Goal: Task Accomplishment & Management: Manage account settings

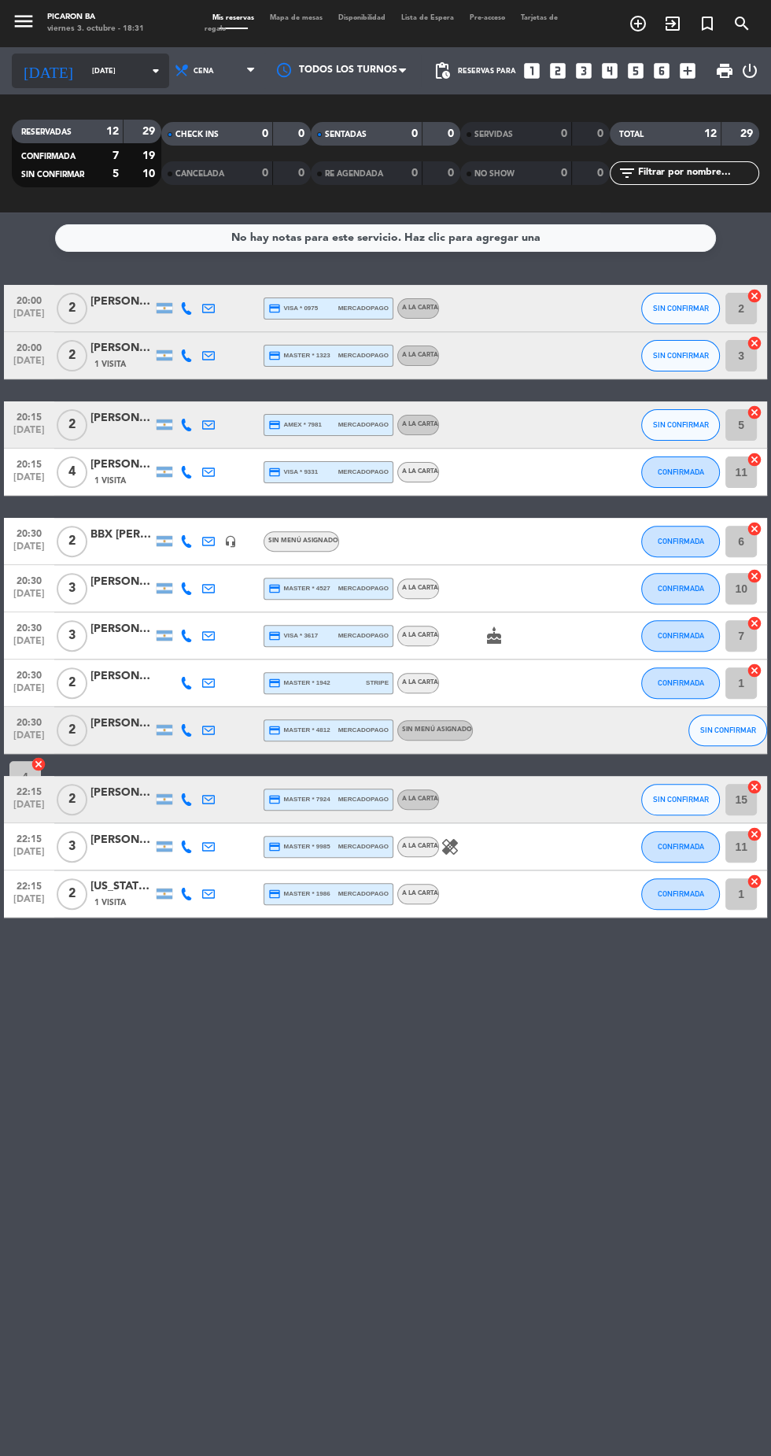
click at [85, 68] on input "[DATE]" at bounding box center [133, 71] width 99 height 24
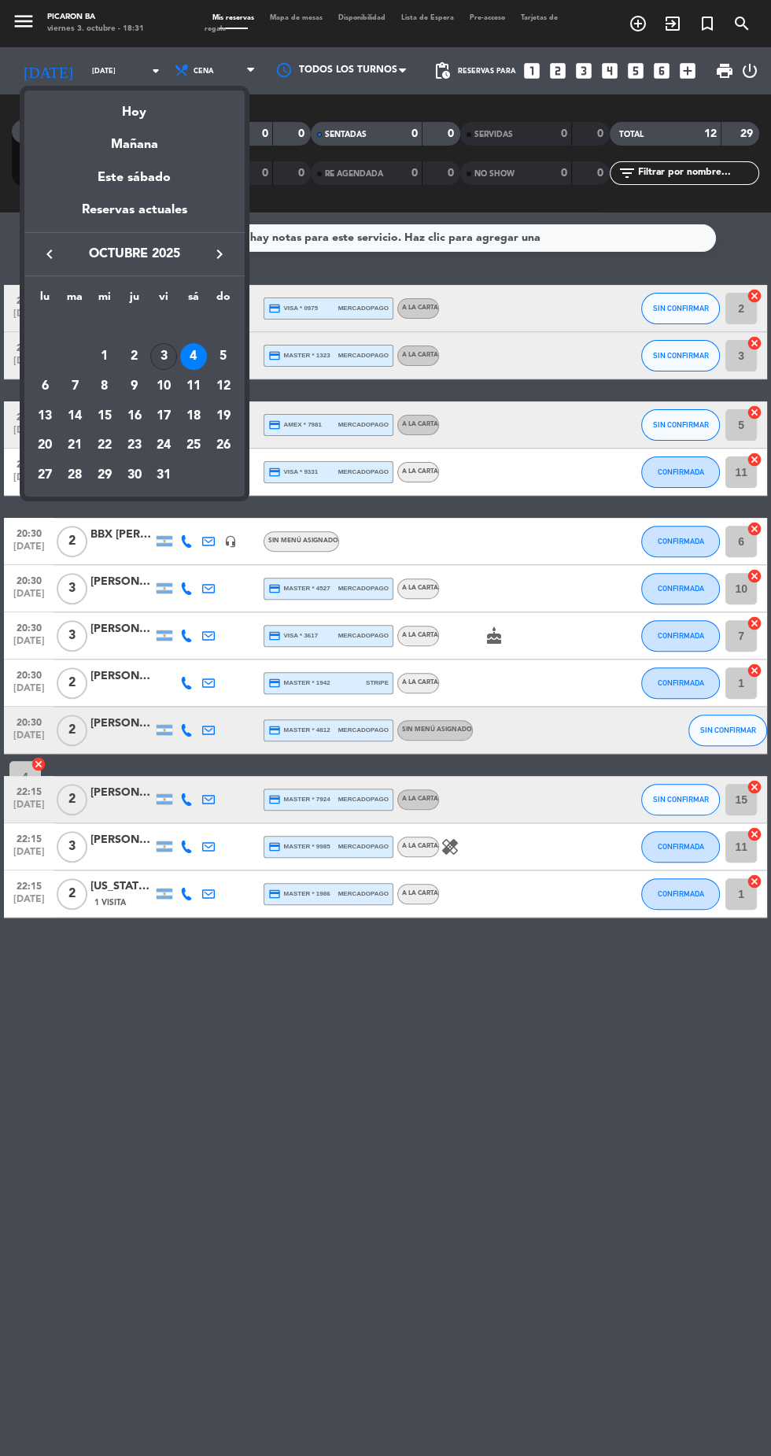
click at [164, 356] on div "3" at bounding box center [163, 356] width 27 height 27
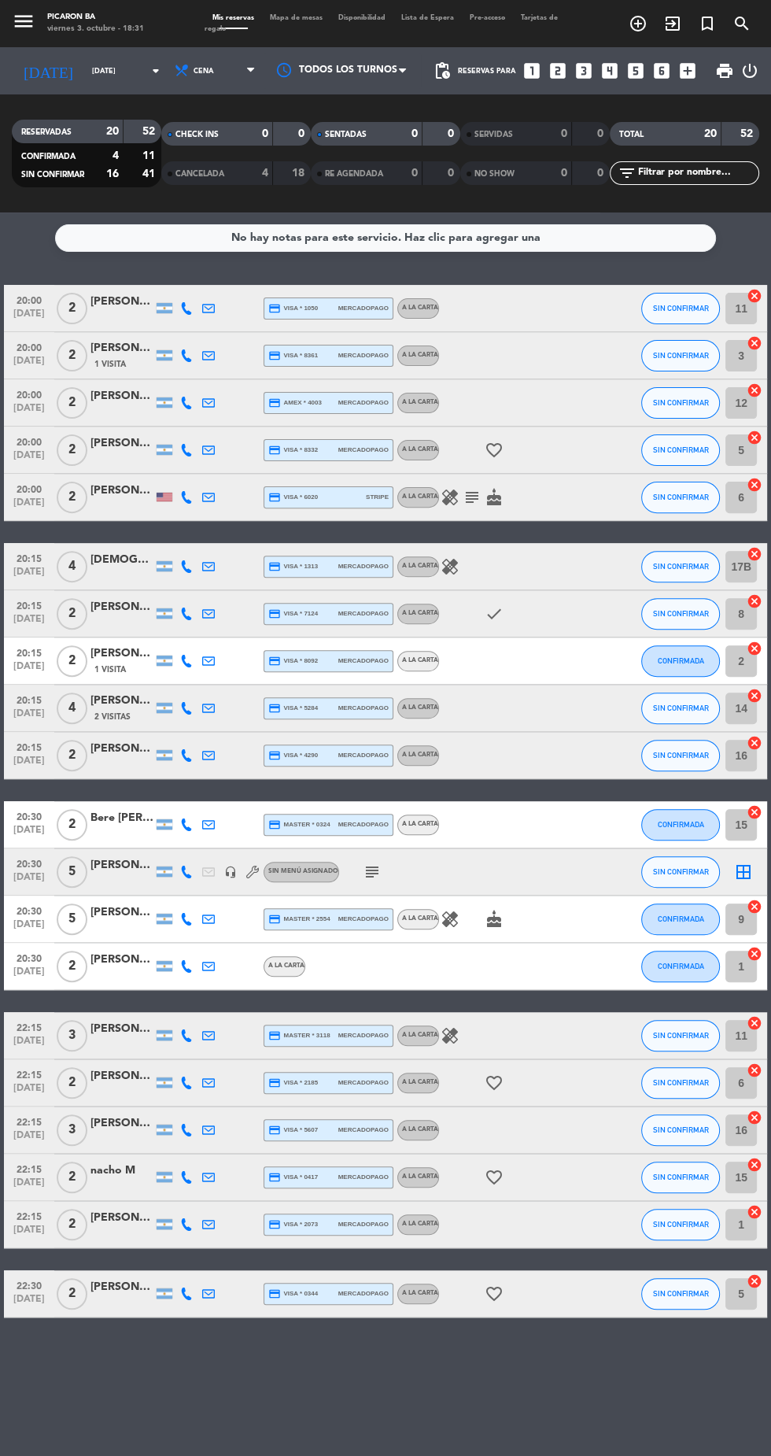
scroll to position [44, 0]
click at [442, 61] on span "pending_actions" at bounding box center [442, 70] width 19 height 19
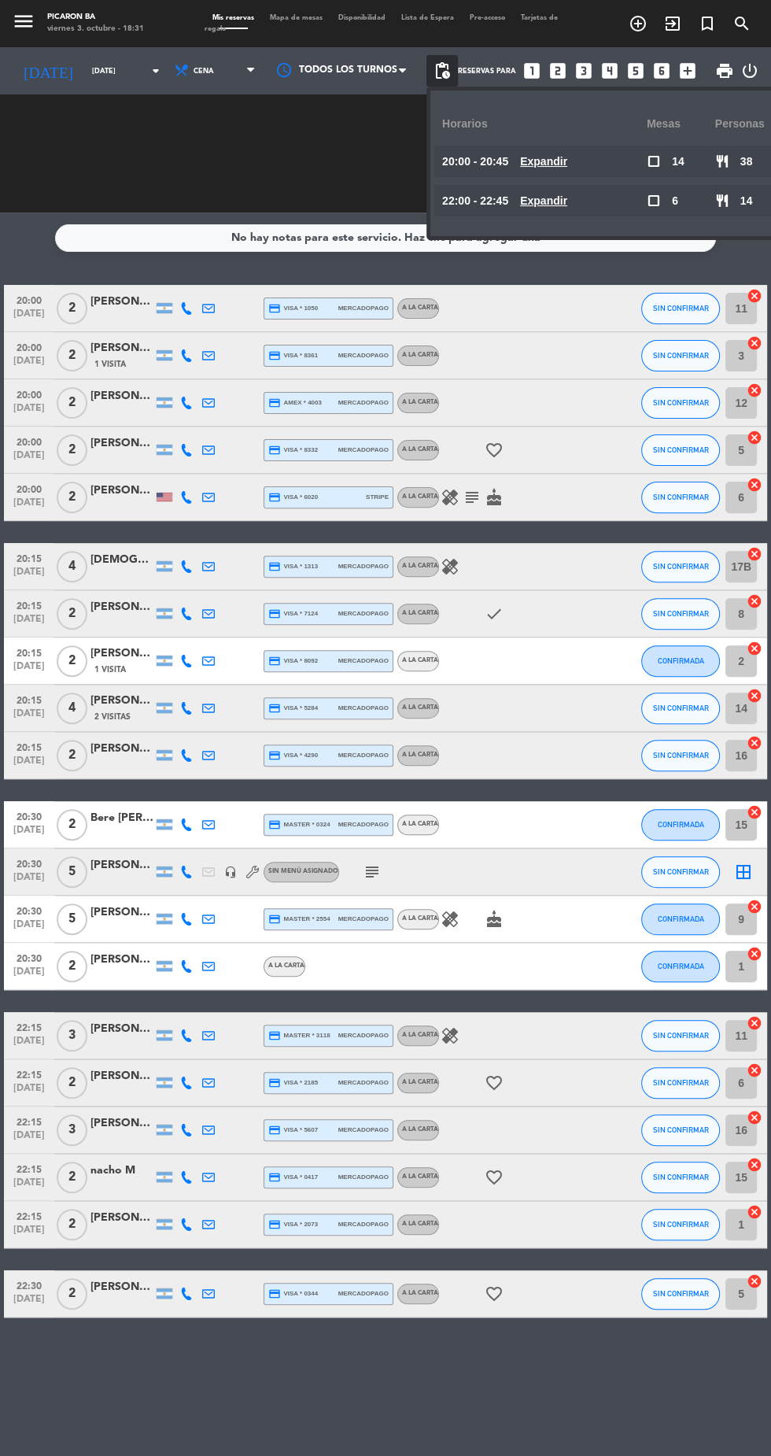
click at [444, 61] on span "pending_actions" at bounding box center [442, 70] width 19 height 19
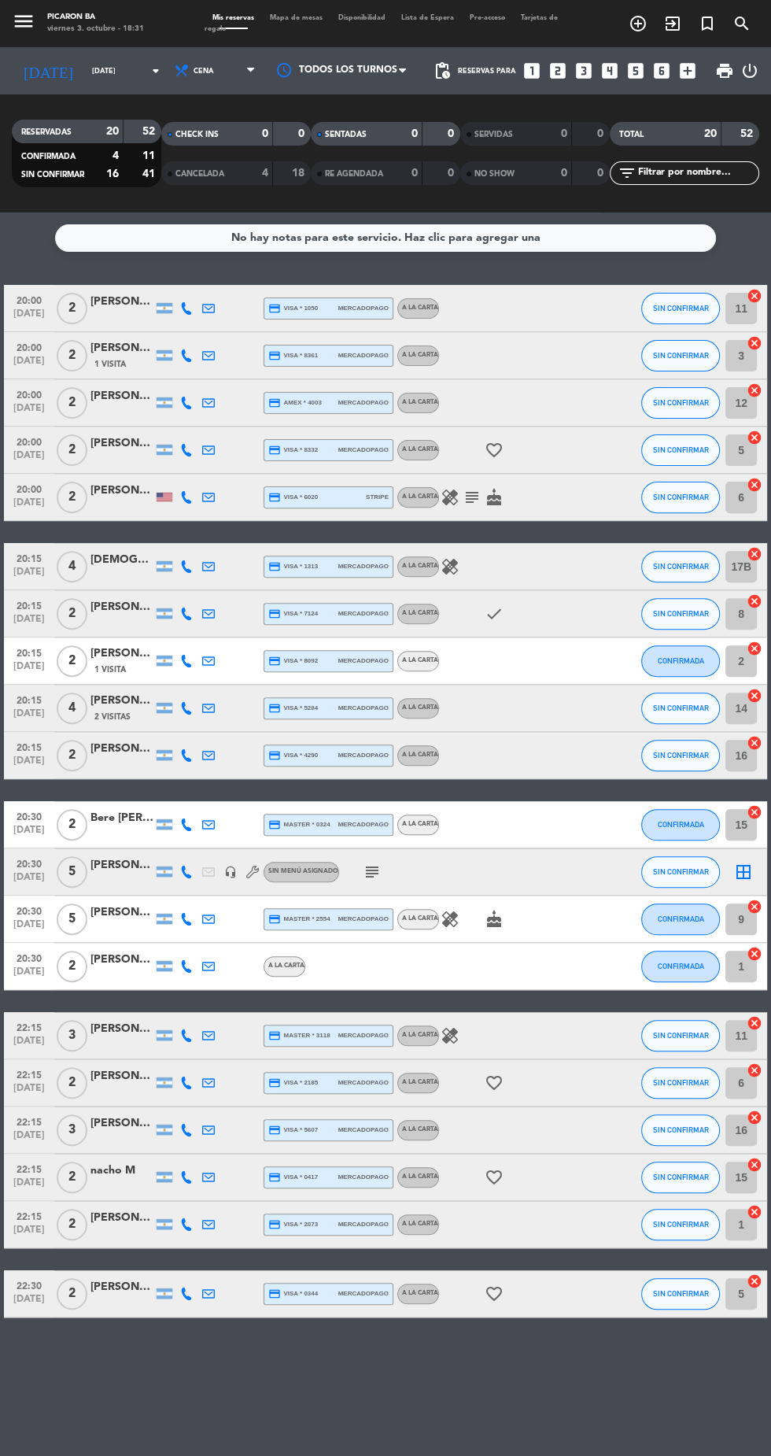
click at [471, 488] on icon "subject" at bounding box center [472, 497] width 19 height 19
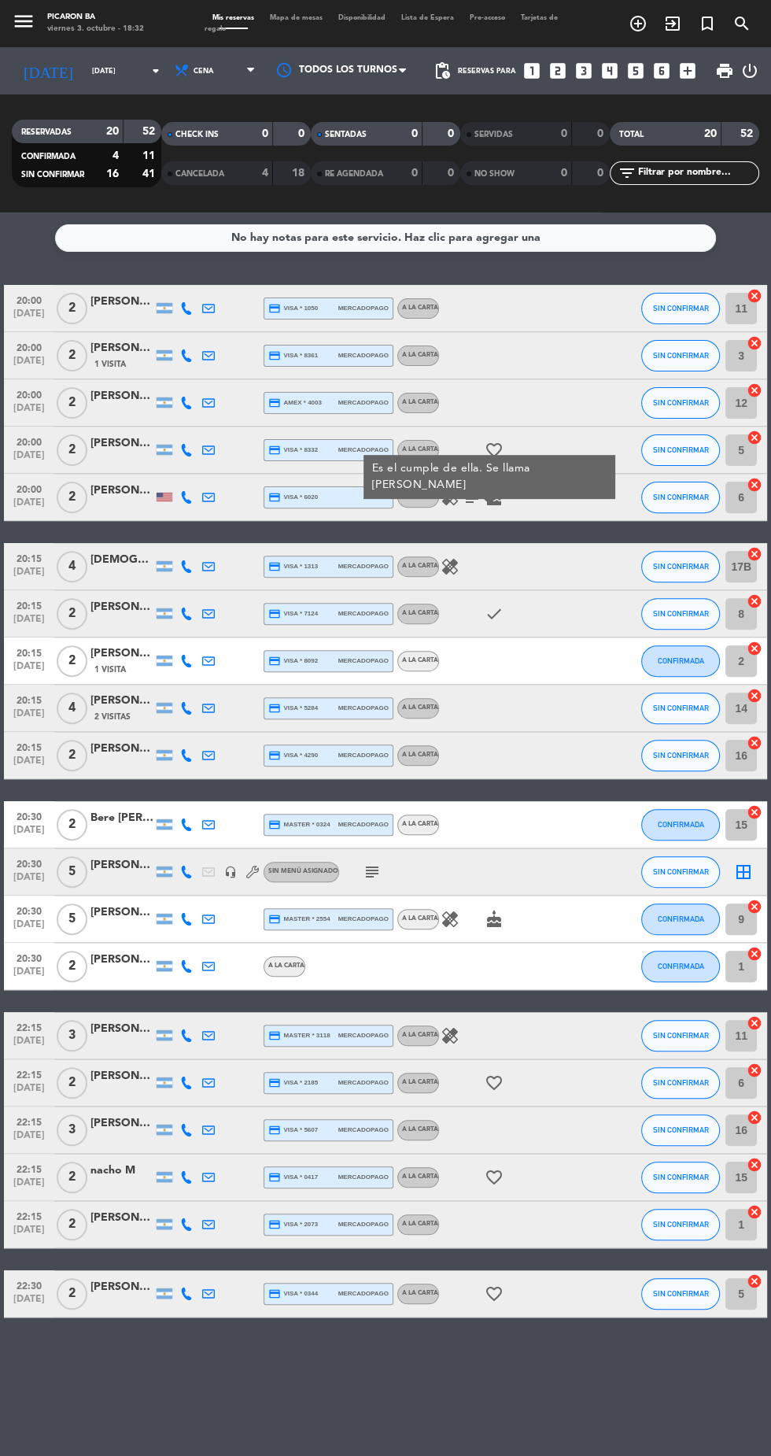
click at [365, 862] on icon "subject" at bounding box center [372, 871] width 19 height 19
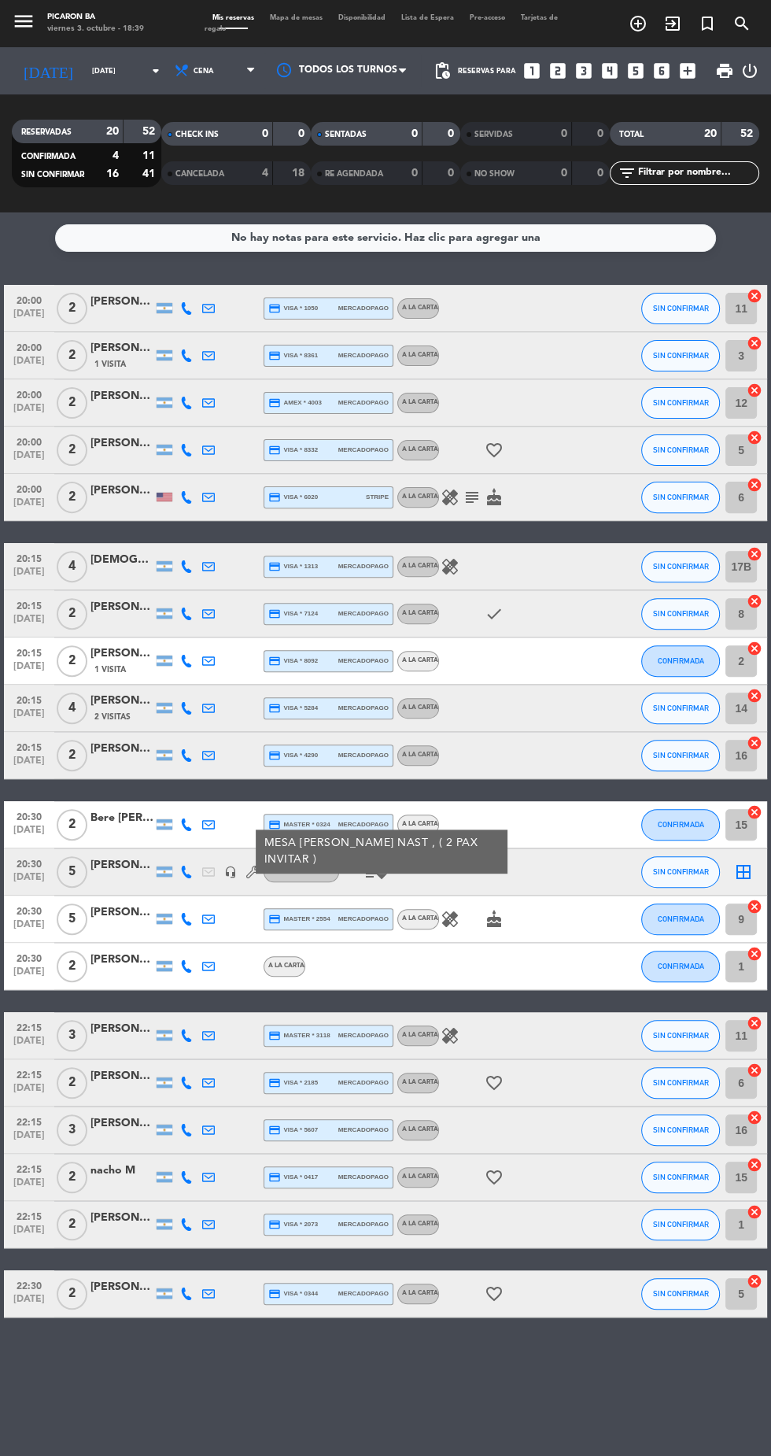
click at [482, 1298] on div "No hay notas para este servicio. Haz clic para agregar una 20:00 [DATE] 2 [PERS…" at bounding box center [385, 833] width 771 height 1243
click at [471, 504] on icon "subject" at bounding box center [472, 497] width 19 height 19
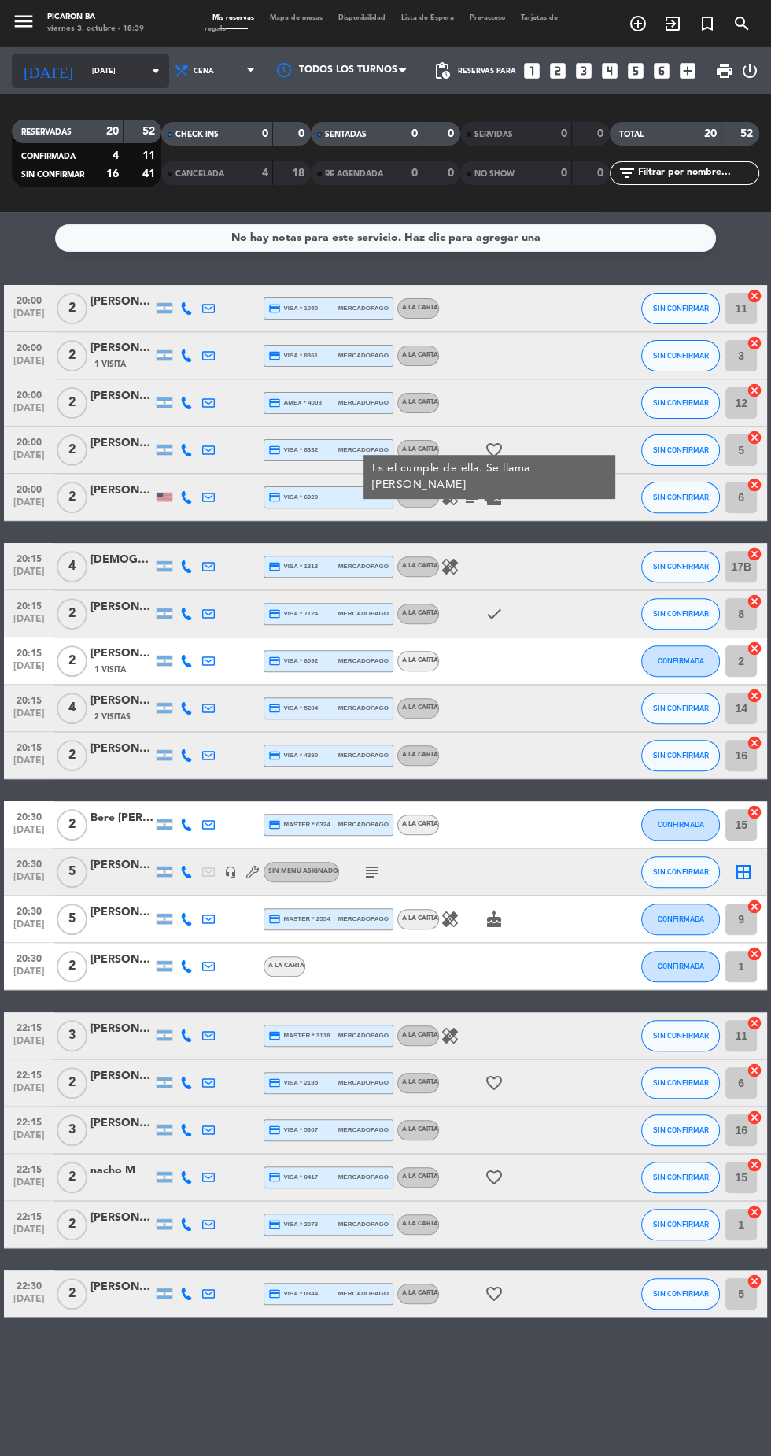
click at [84, 70] on input "[DATE]" at bounding box center [133, 71] width 99 height 24
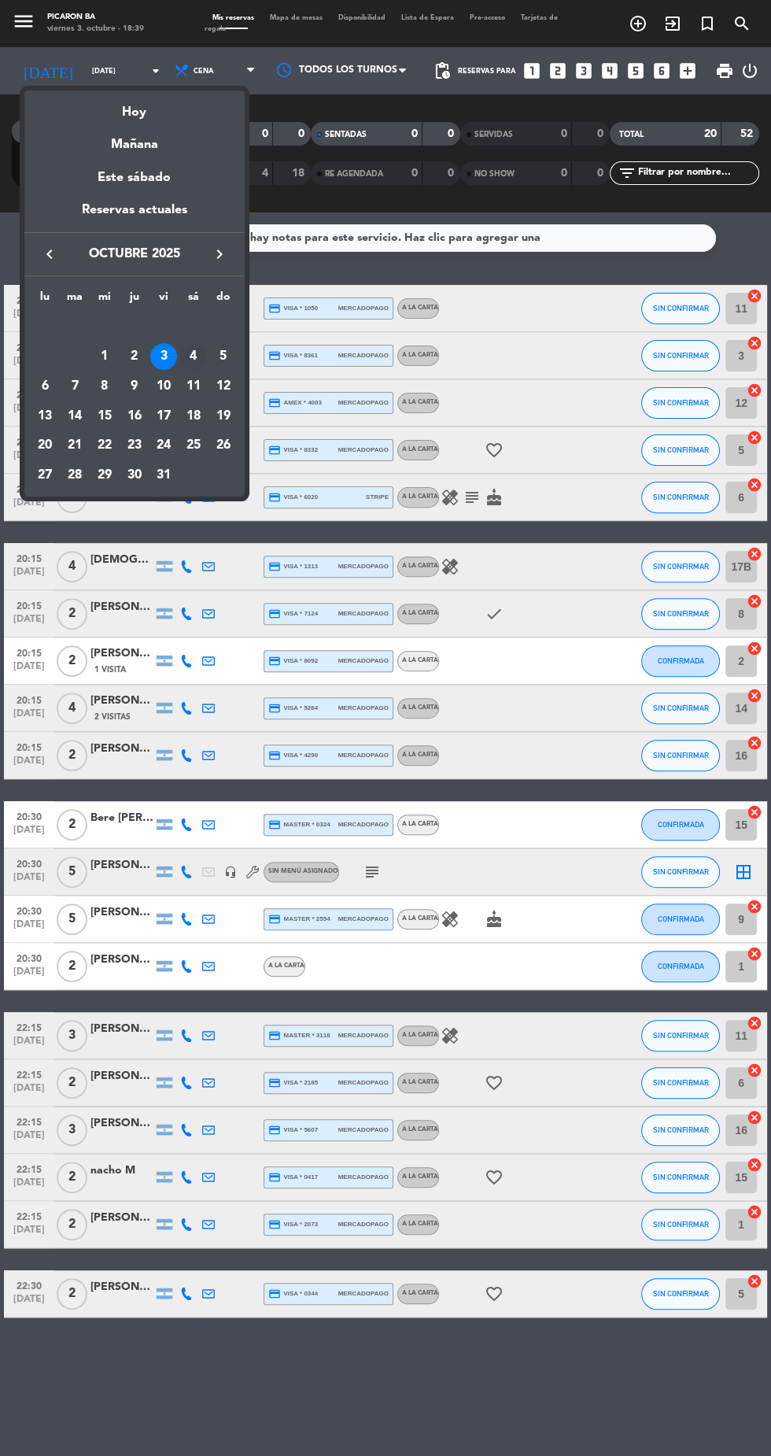
click at [194, 356] on div "4" at bounding box center [193, 356] width 27 height 27
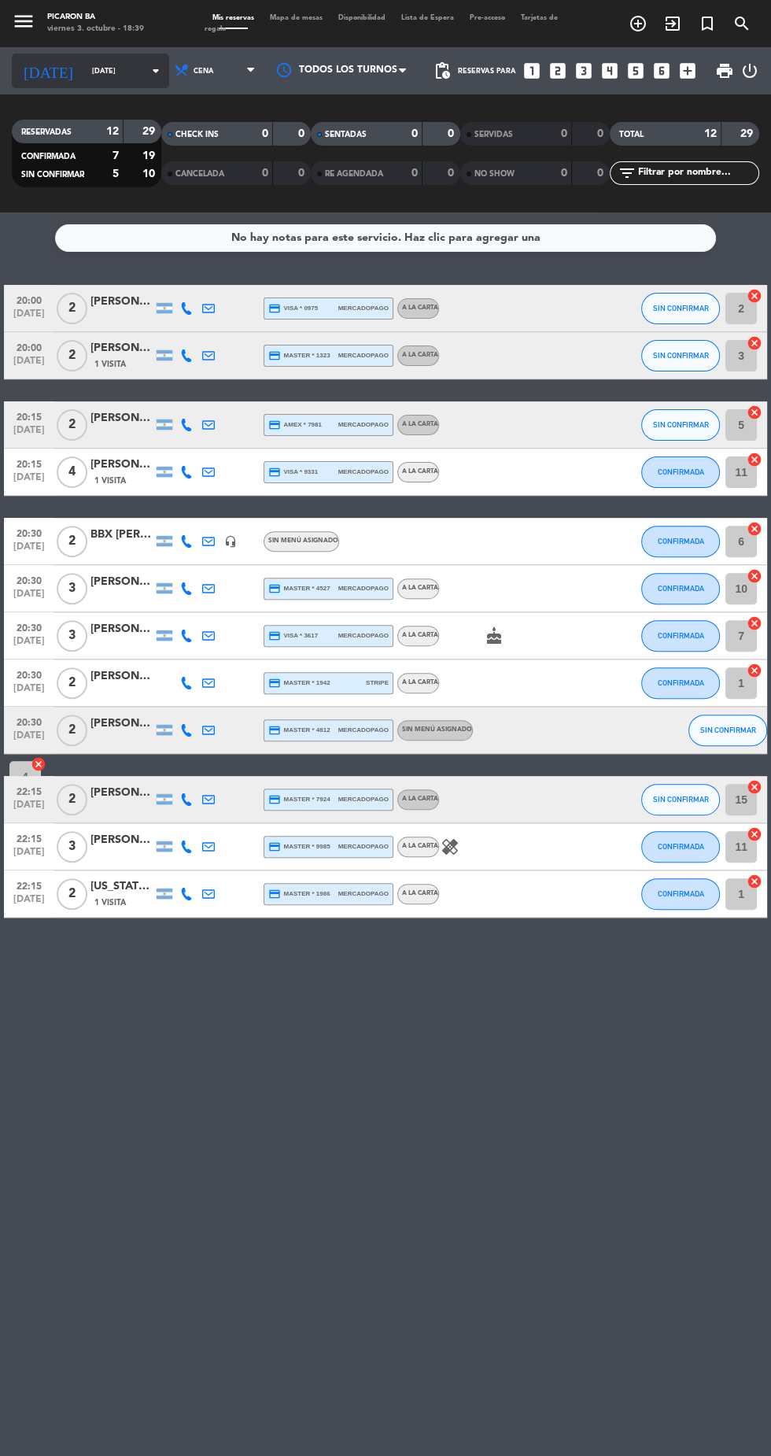
click at [104, 70] on input "[DATE]" at bounding box center [133, 71] width 99 height 24
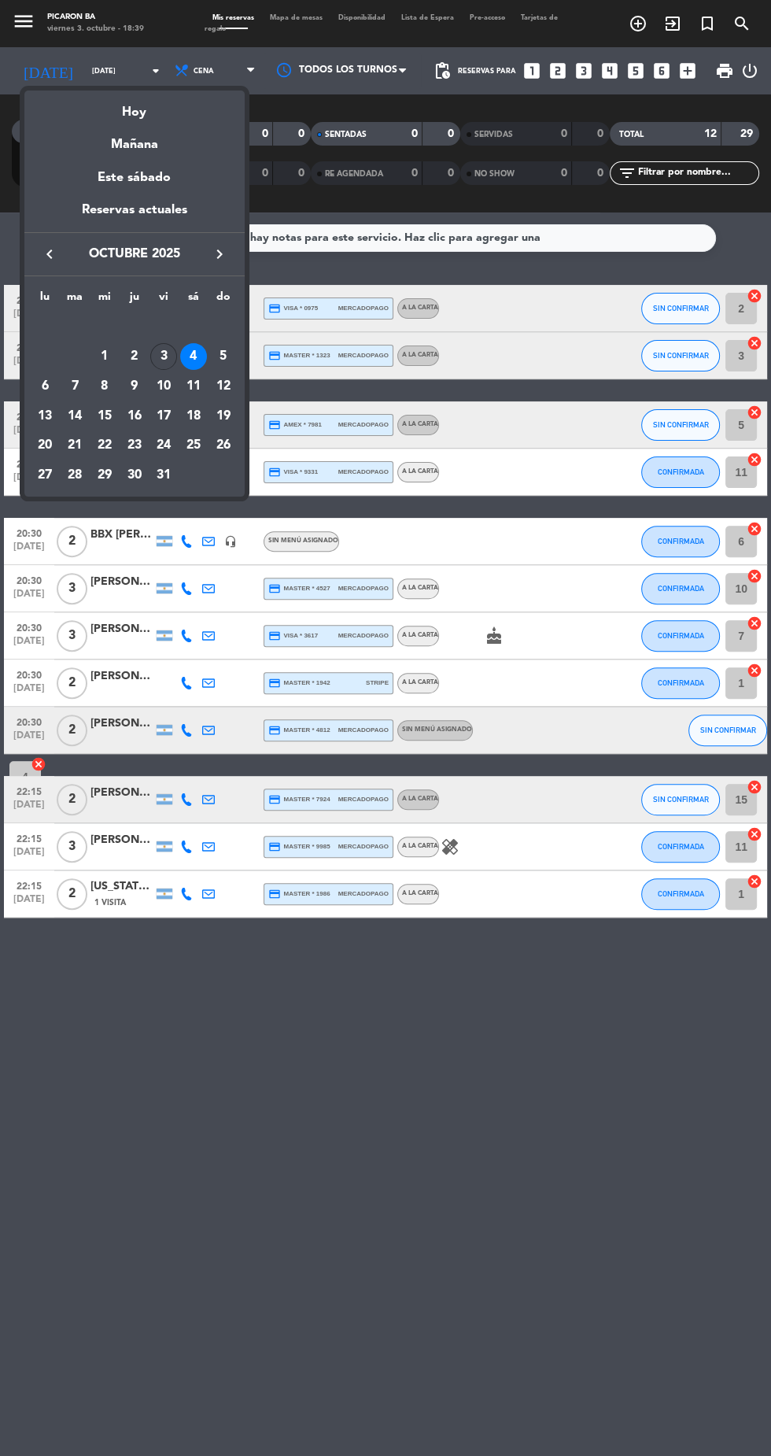
click at [194, 356] on div "4" at bounding box center [193, 356] width 27 height 27
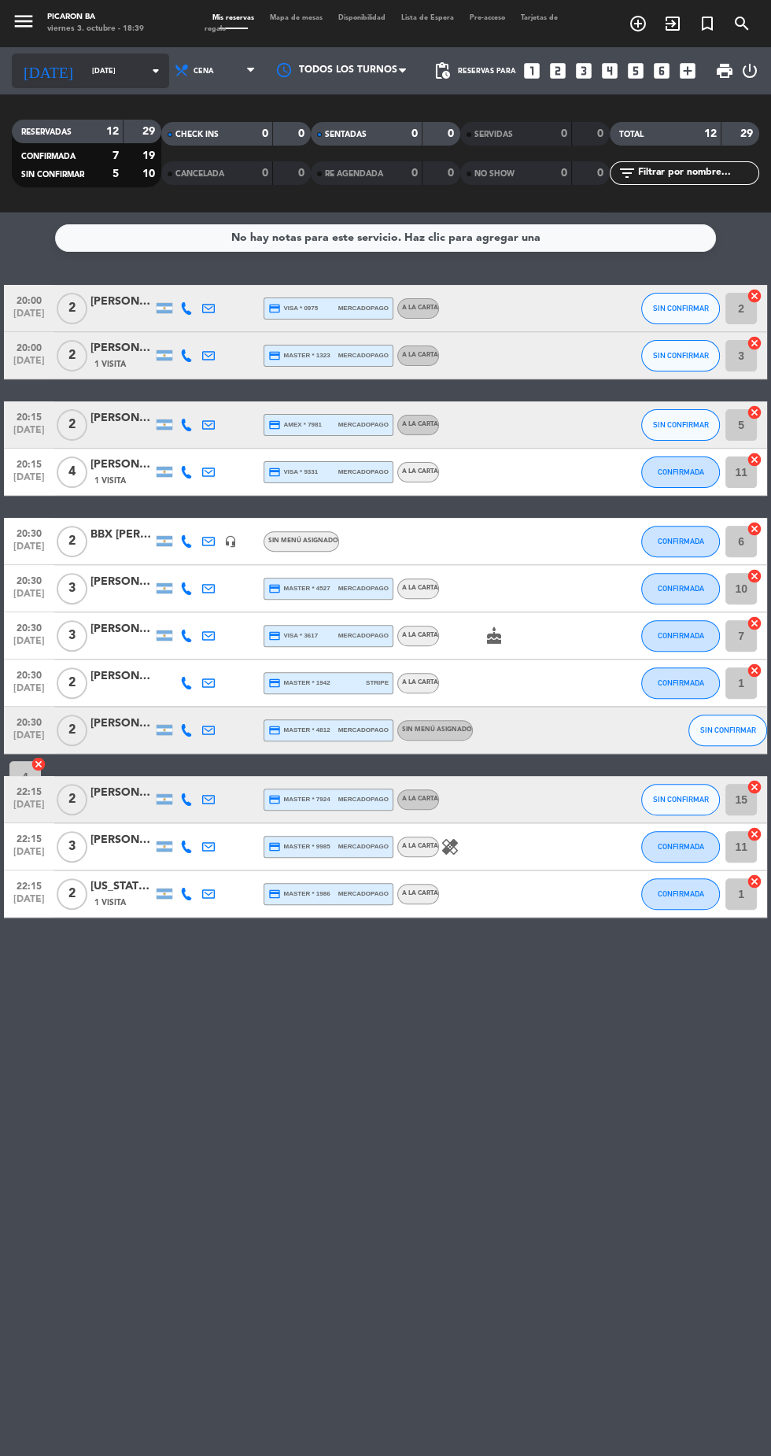
click at [84, 66] on input "[DATE]" at bounding box center [133, 71] width 99 height 24
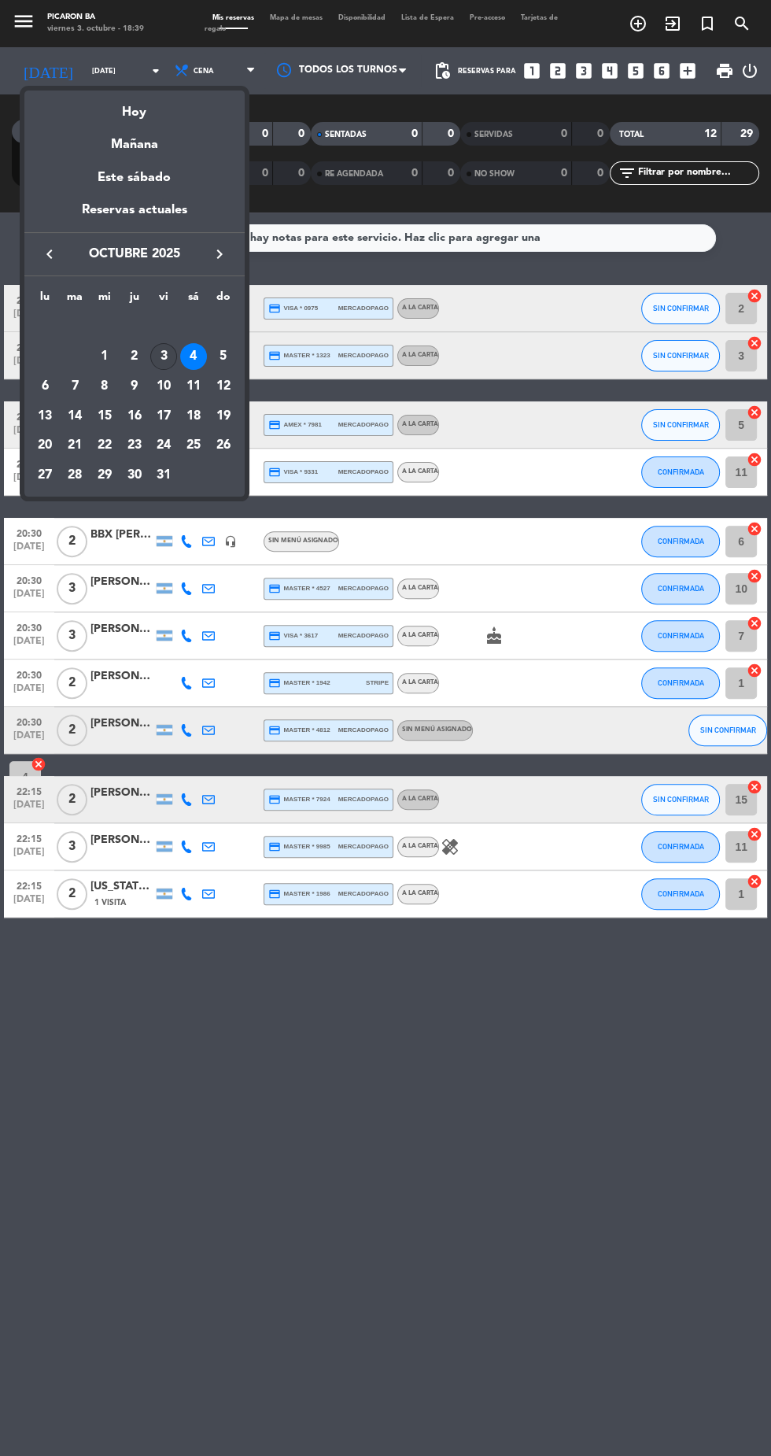
click at [164, 356] on div "3" at bounding box center [163, 356] width 27 height 27
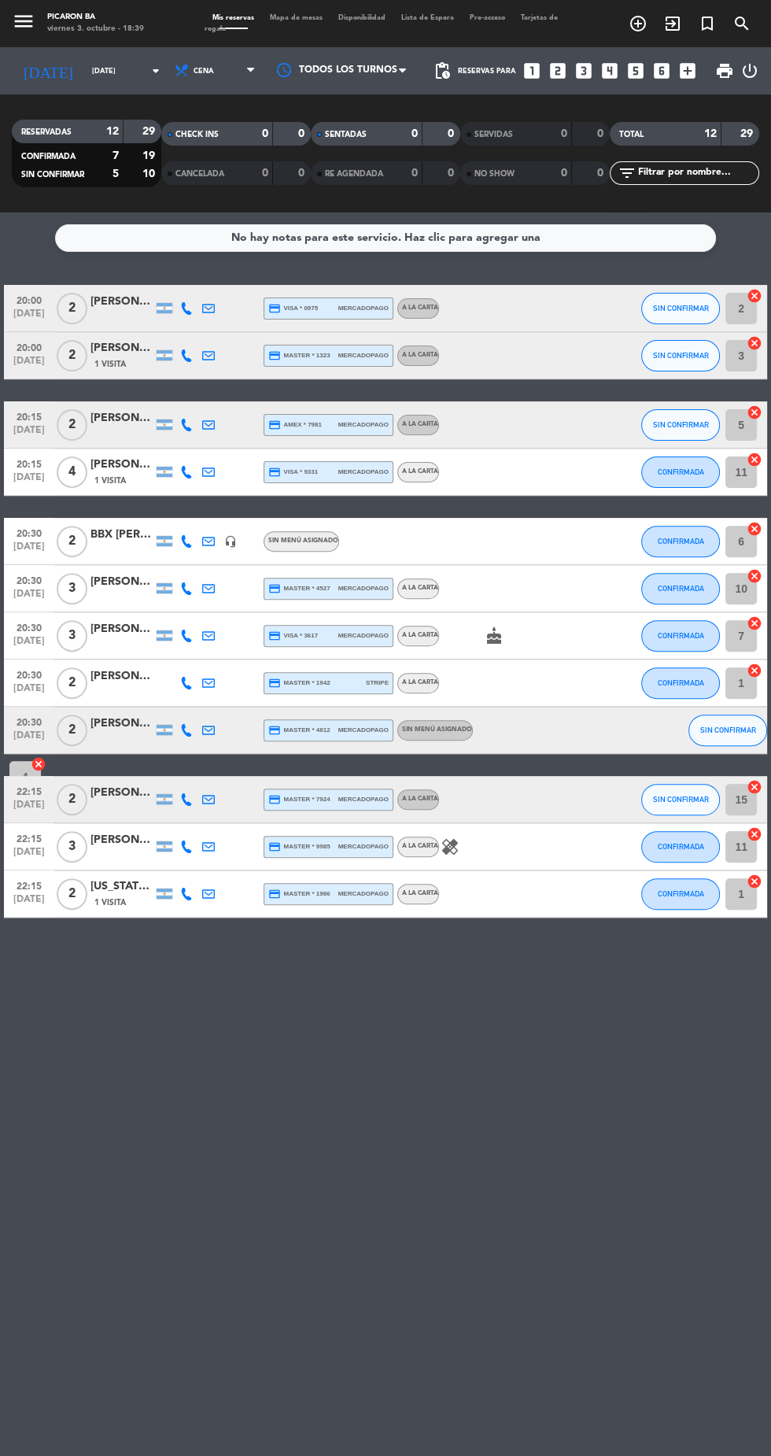
type input "[DATE]"
